Goal: Task Accomplishment & Management: Use online tool/utility

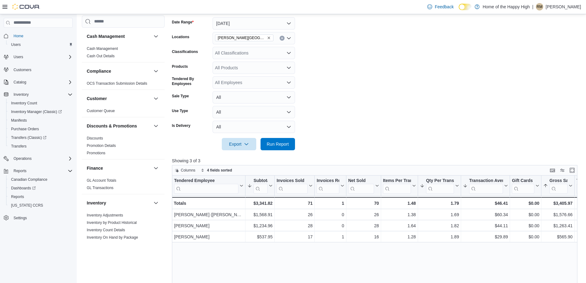
scroll to position [308, 0]
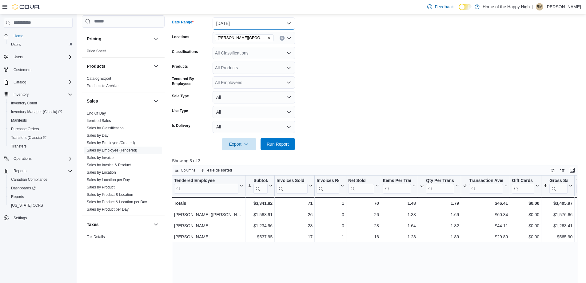
click at [246, 23] on button "Yesterday" at bounding box center [254, 23] width 82 height 12
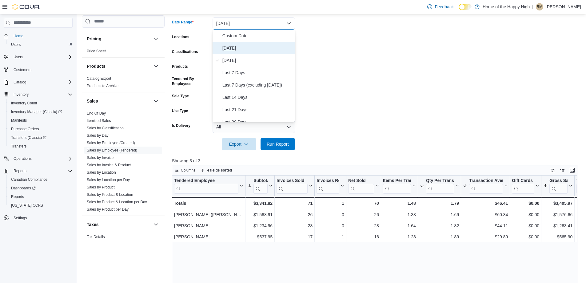
click at [241, 45] on span "Today" at bounding box center [257, 47] width 70 height 7
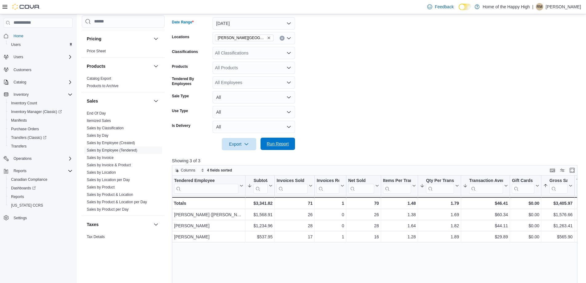
click at [277, 144] on span "Run Report" at bounding box center [278, 144] width 22 height 6
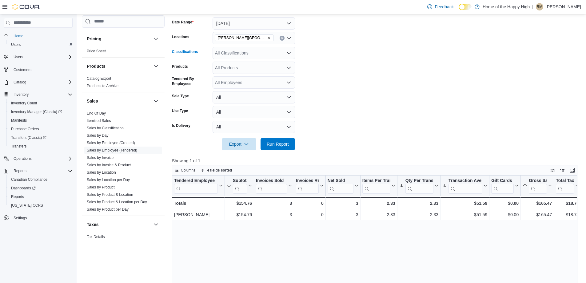
click at [216, 54] on div "All Classifications" at bounding box center [254, 53] width 82 height 12
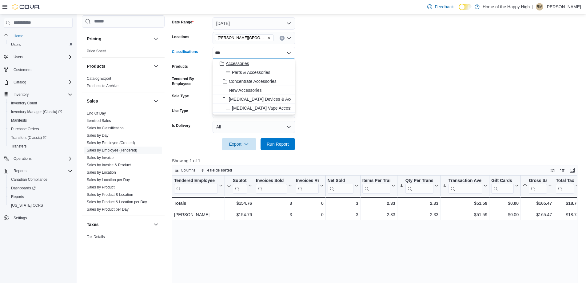
type input "***"
click at [231, 62] on span "Accessories" at bounding box center [237, 63] width 23 height 6
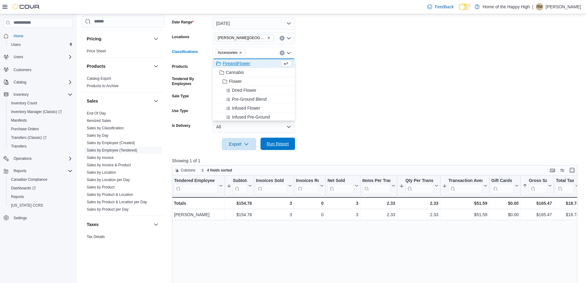
click at [272, 145] on span "Run Report" at bounding box center [278, 144] width 22 height 6
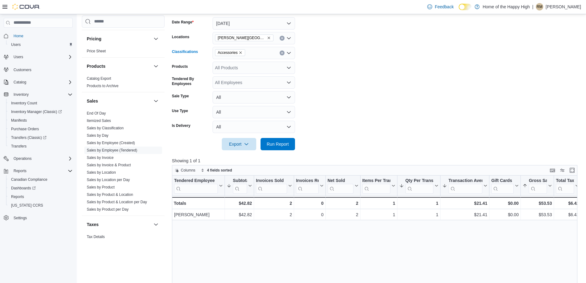
click at [239, 53] on icon "Remove Accessories from selection in this group" at bounding box center [241, 53] width 4 height 4
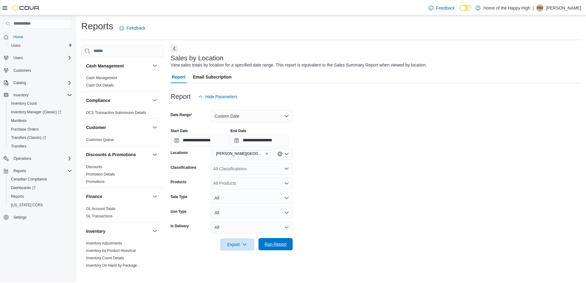
scroll to position [308, 0]
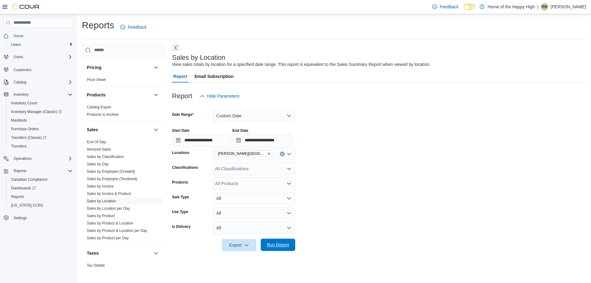
click at [276, 241] on span "Run Report" at bounding box center [277, 244] width 27 height 12
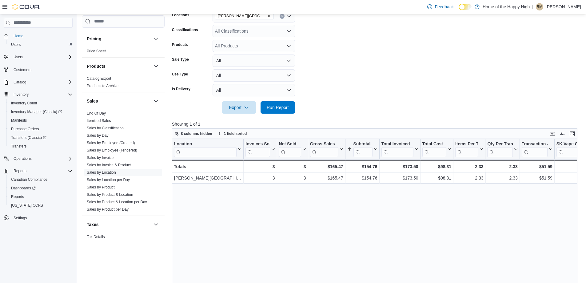
scroll to position [154, 0]
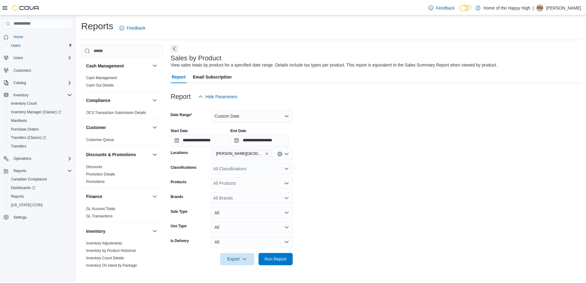
scroll to position [325, 0]
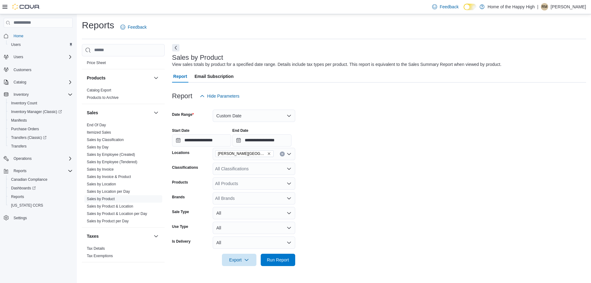
click at [278, 266] on div at bounding box center [379, 269] width 414 height 7
click at [281, 258] on span "Run Report" at bounding box center [278, 259] width 22 height 6
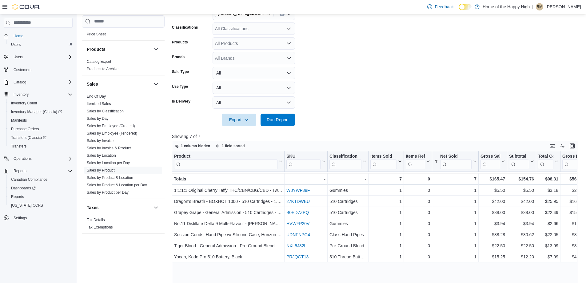
scroll to position [154, 0]
